Goal: Task Accomplishment & Management: Complete application form

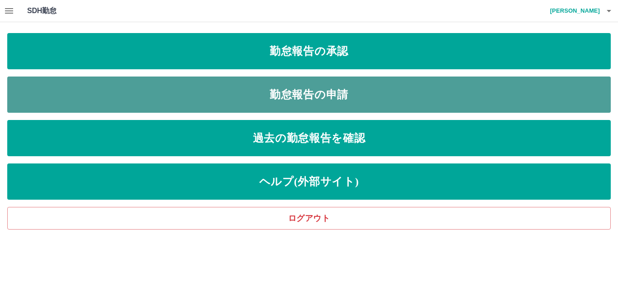
click at [306, 87] on link "勤怠報告の申請" at bounding box center [309, 94] width 604 height 36
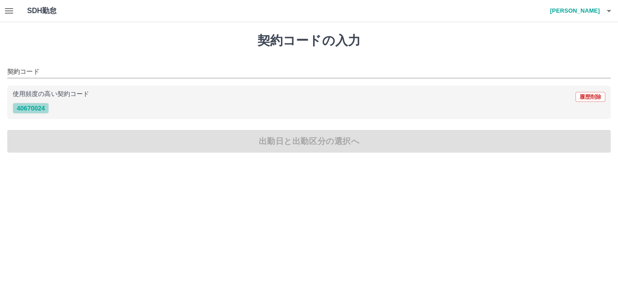
click at [38, 110] on button "40670024" at bounding box center [31, 108] width 36 height 11
type input "********"
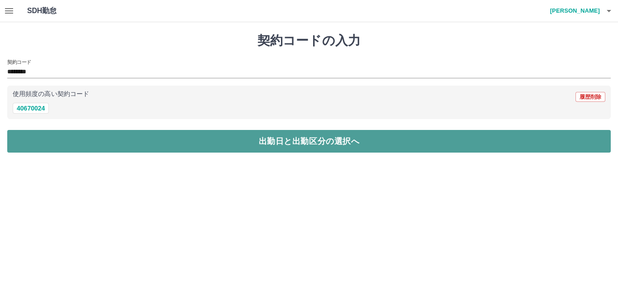
click at [149, 135] on button "出勤日と出勤区分の選択へ" at bounding box center [309, 141] width 604 height 23
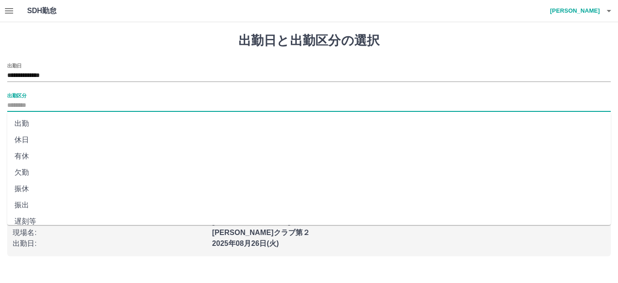
click at [44, 108] on input "出勤区分" at bounding box center [309, 105] width 604 height 11
click at [46, 128] on li "出勤" at bounding box center [309, 123] width 604 height 16
type input "**"
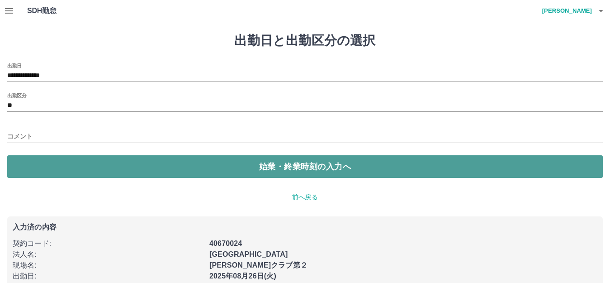
click at [168, 175] on button "始業・終業時刻の入力へ" at bounding box center [305, 166] width 596 height 23
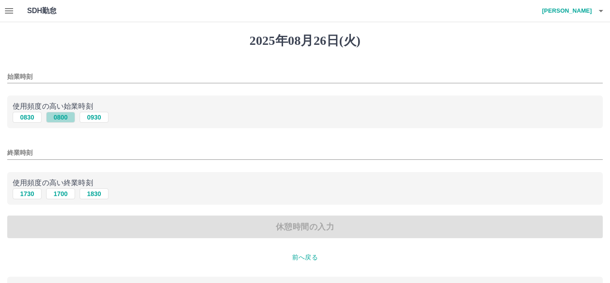
click at [69, 119] on button "0800" at bounding box center [60, 117] width 29 height 11
type input "****"
drag, startPoint x: 67, startPoint y: 196, endPoint x: 90, endPoint y: 198, distance: 23.6
click at [67, 196] on button "1700" at bounding box center [60, 193] width 29 height 11
type input "****"
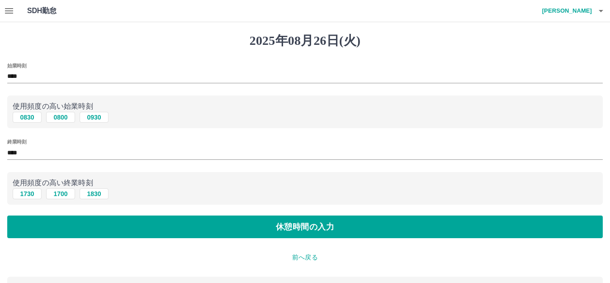
click at [135, 213] on div "始業時刻 **** 使用頻度の高い始業時刻 0830 0800 0930 終業時刻 **** 使用頻度の高い終業時刻 [DATE] [DATE] [DATE]…" at bounding box center [305, 151] width 596 height 176
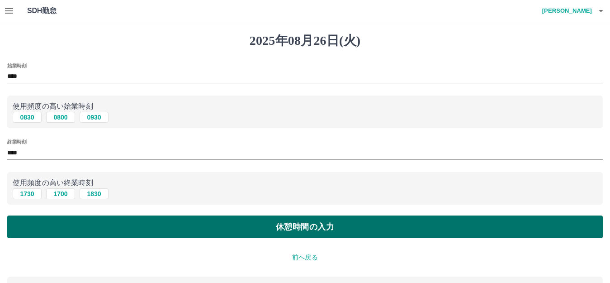
click at [161, 233] on button "休憩時間の入力" at bounding box center [305, 226] width 596 height 23
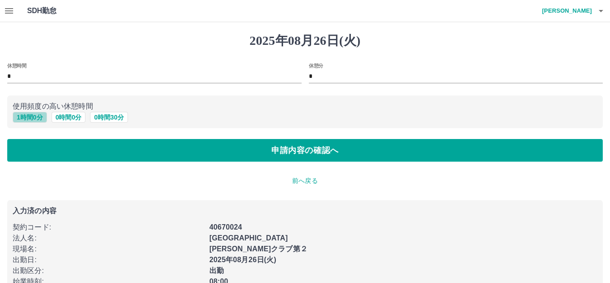
click at [27, 119] on button "1 時間 0 分" at bounding box center [30, 117] width 34 height 11
type input "*"
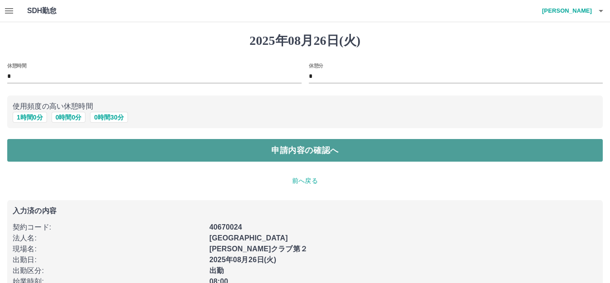
click at [216, 152] on button "申請内容の確認へ" at bounding box center [305, 150] width 596 height 23
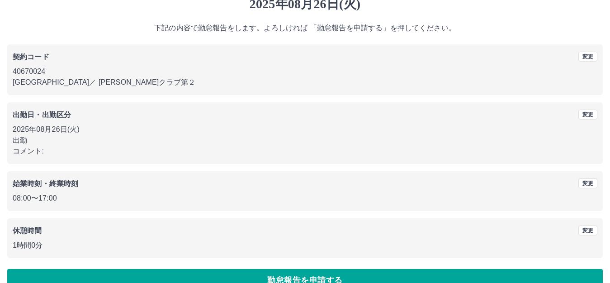
scroll to position [56, 0]
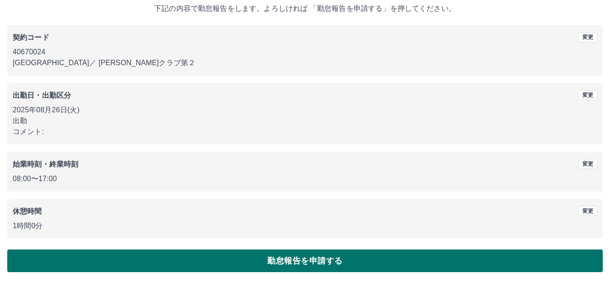
click at [281, 257] on button "勤怠報告を申請する" at bounding box center [305, 260] width 596 height 23
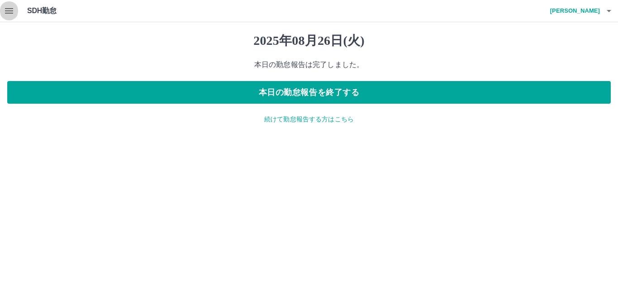
click at [8, 15] on icon "button" at bounding box center [9, 10] width 11 height 11
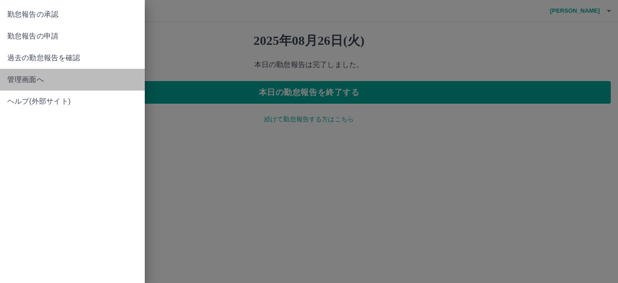
click at [27, 85] on link "管理画面へ" at bounding box center [72, 80] width 145 height 22
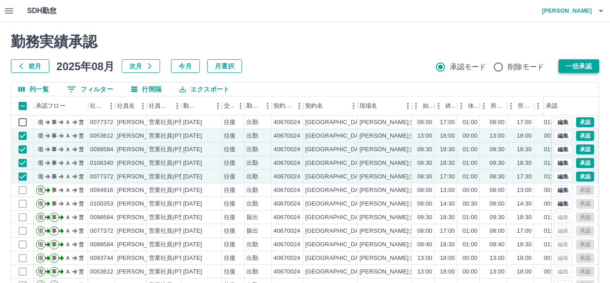
click at [594, 62] on button "一括承認" at bounding box center [579, 66] width 41 height 14
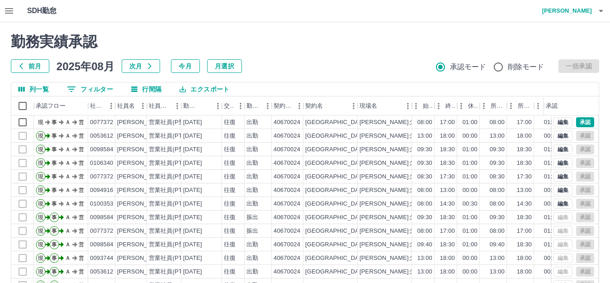
click at [7, 13] on icon "button" at bounding box center [9, 10] width 8 height 5
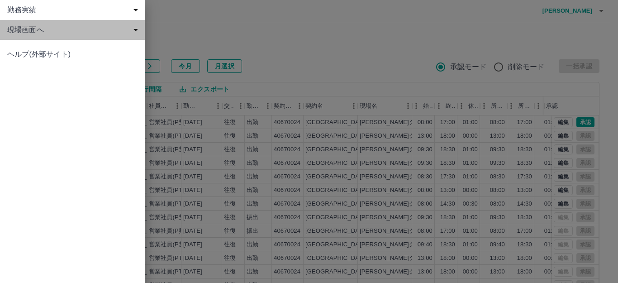
click at [29, 30] on span "現場画面へ" at bounding box center [74, 29] width 134 height 11
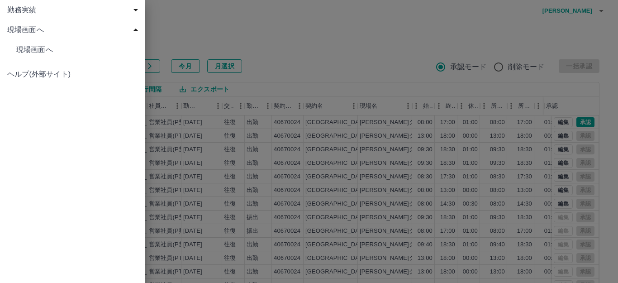
click at [38, 47] on span "現場画面へ" at bounding box center [76, 49] width 121 height 11
